Goal: Use online tool/utility: Use online tool/utility

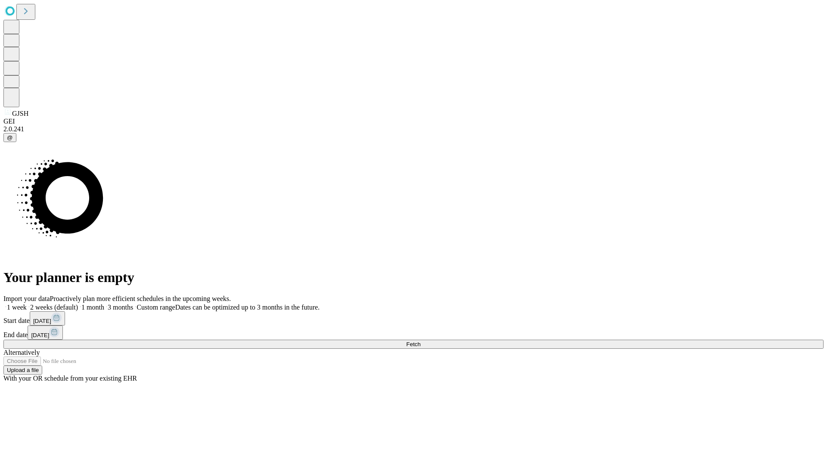
click at [420, 341] on span "Fetch" at bounding box center [413, 344] width 14 height 6
